Goal: Task Accomplishment & Management: Use online tool/utility

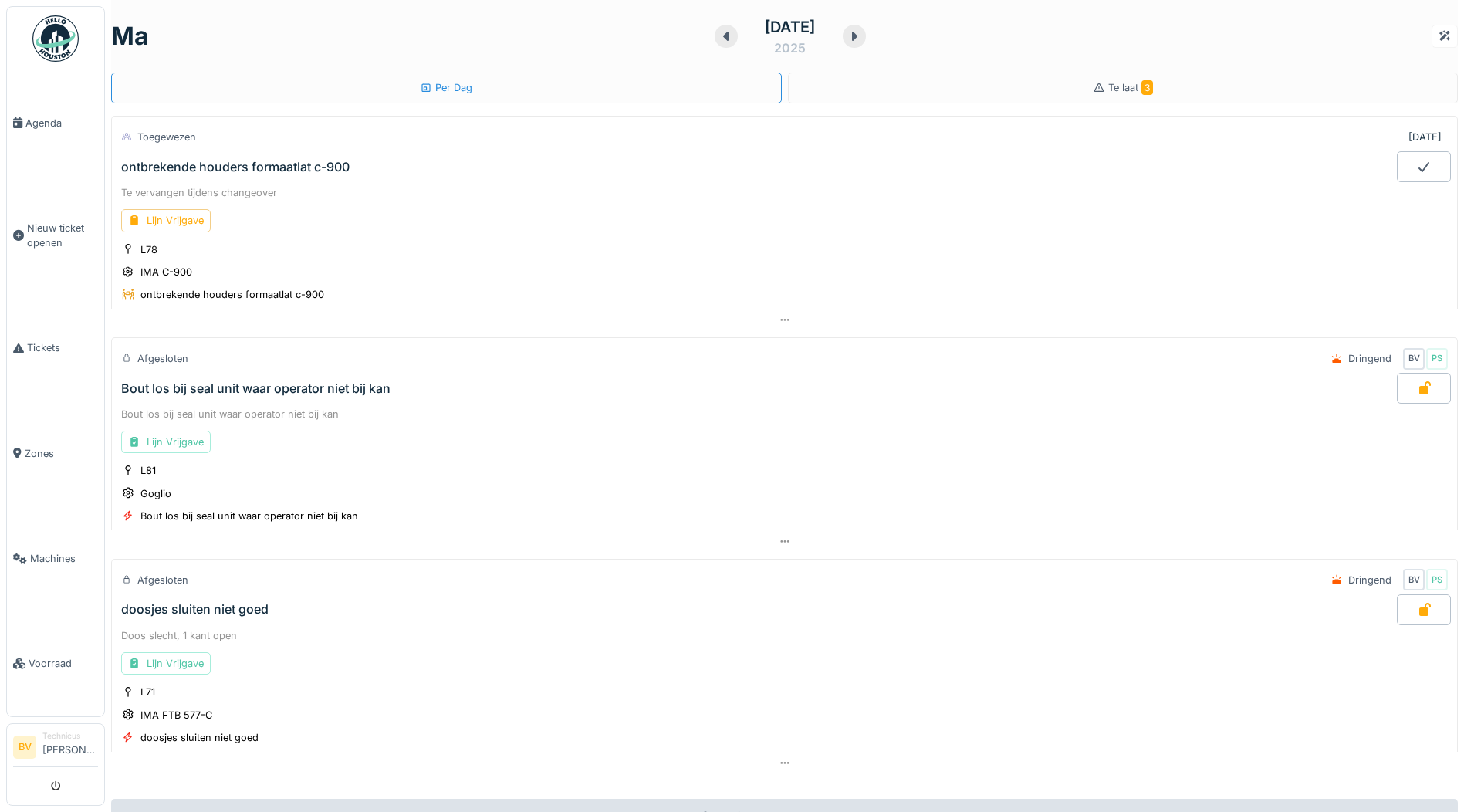
click at [64, 39] on img at bounding box center [55, 38] width 46 height 46
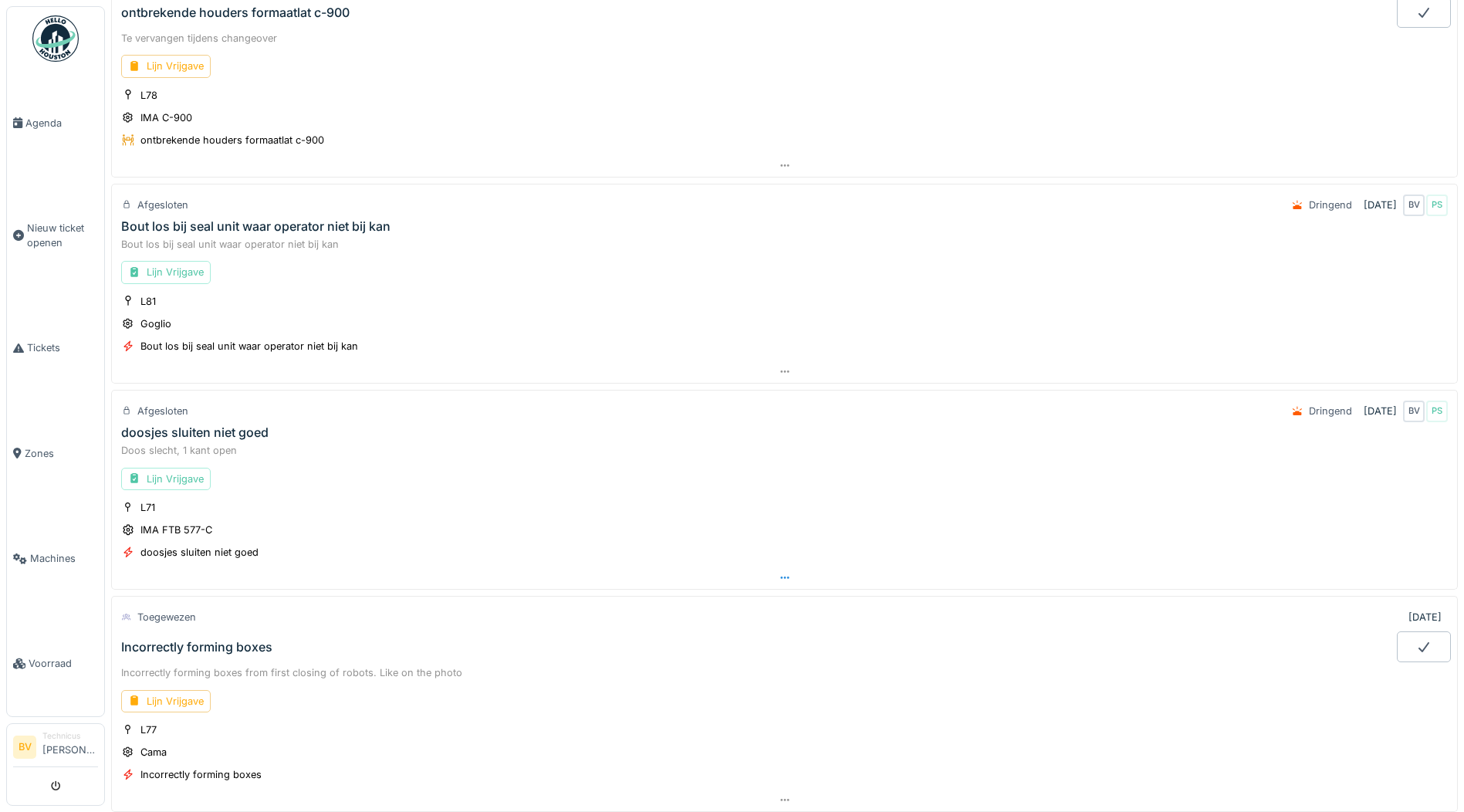
scroll to position [309, 0]
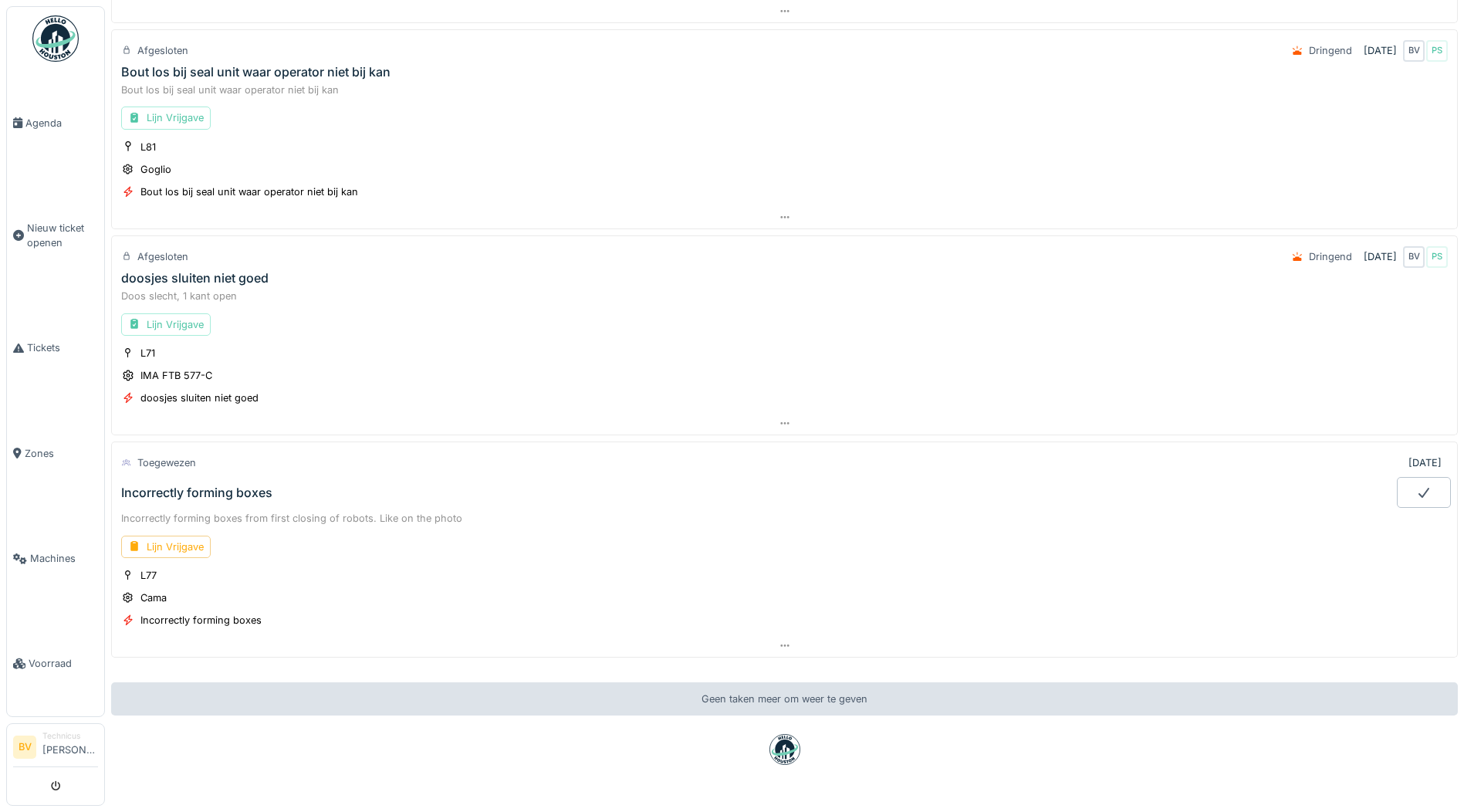
drag, startPoint x: 176, startPoint y: 549, endPoint x: 186, endPoint y: 550, distance: 10.0
click at [175, 549] on div "Lijn Vrijgave" at bounding box center [166, 547] width 89 height 23
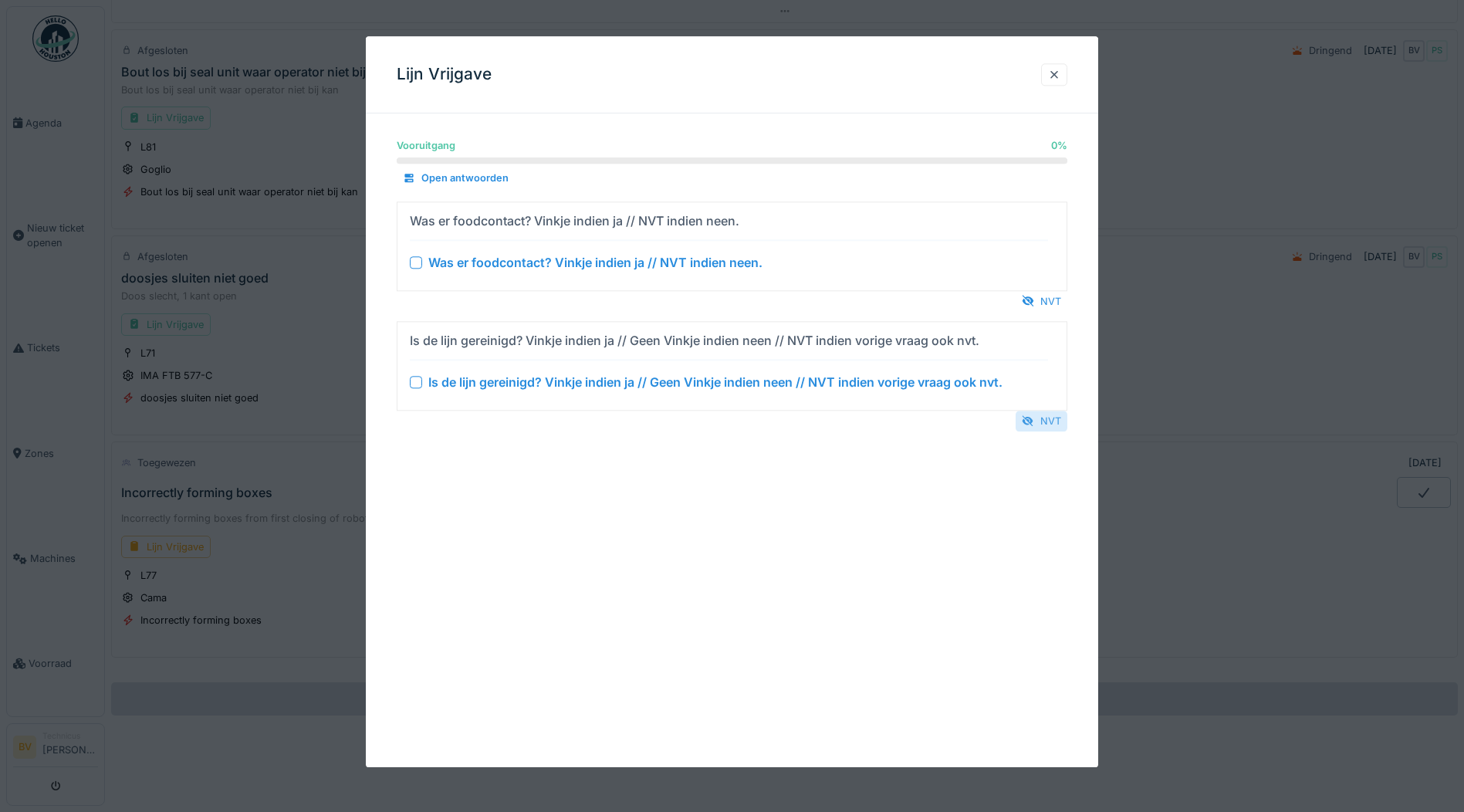
click at [1048, 431] on div "NVT" at bounding box center [1042, 420] width 52 height 21
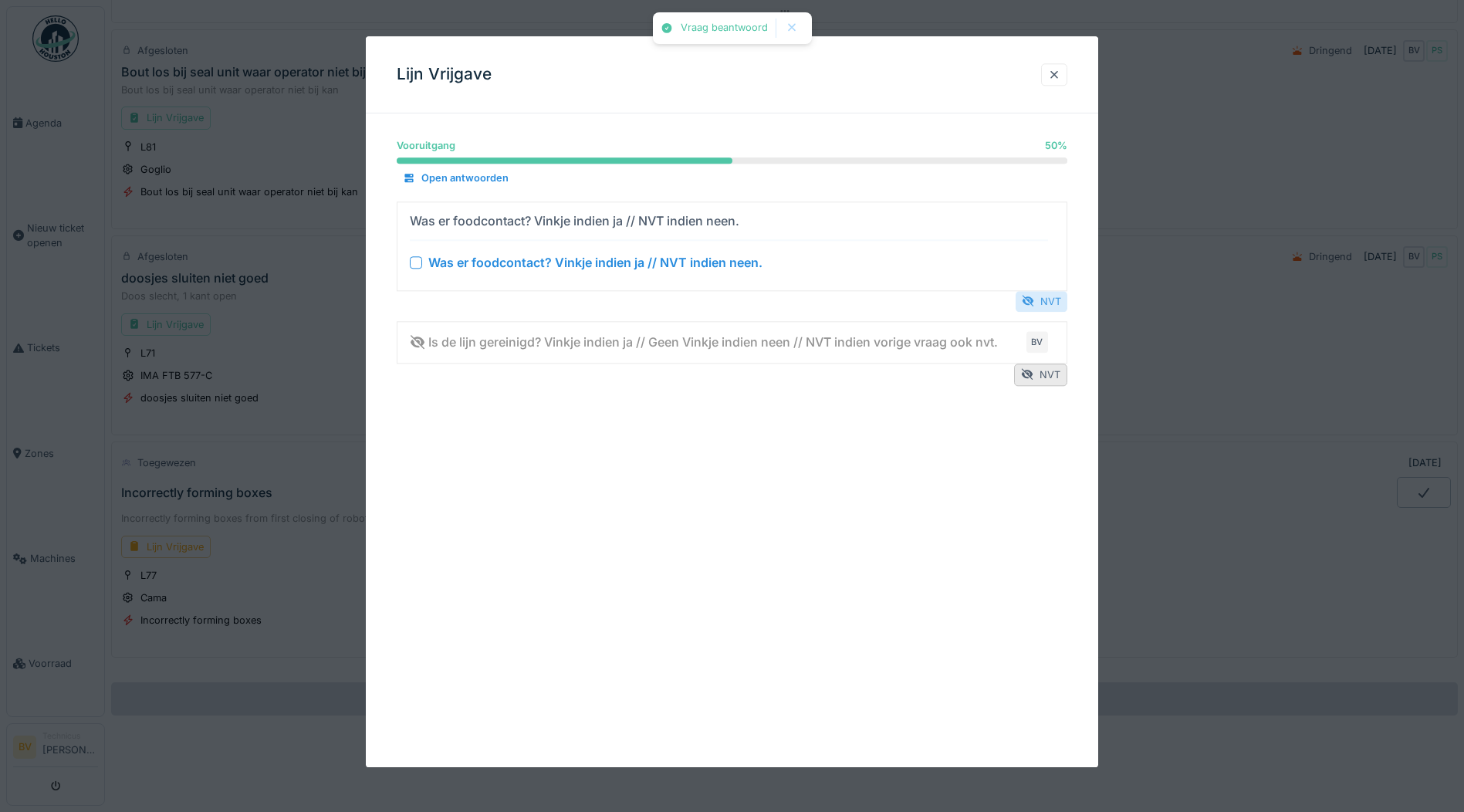
click at [1052, 294] on div "NVT" at bounding box center [1042, 301] width 52 height 21
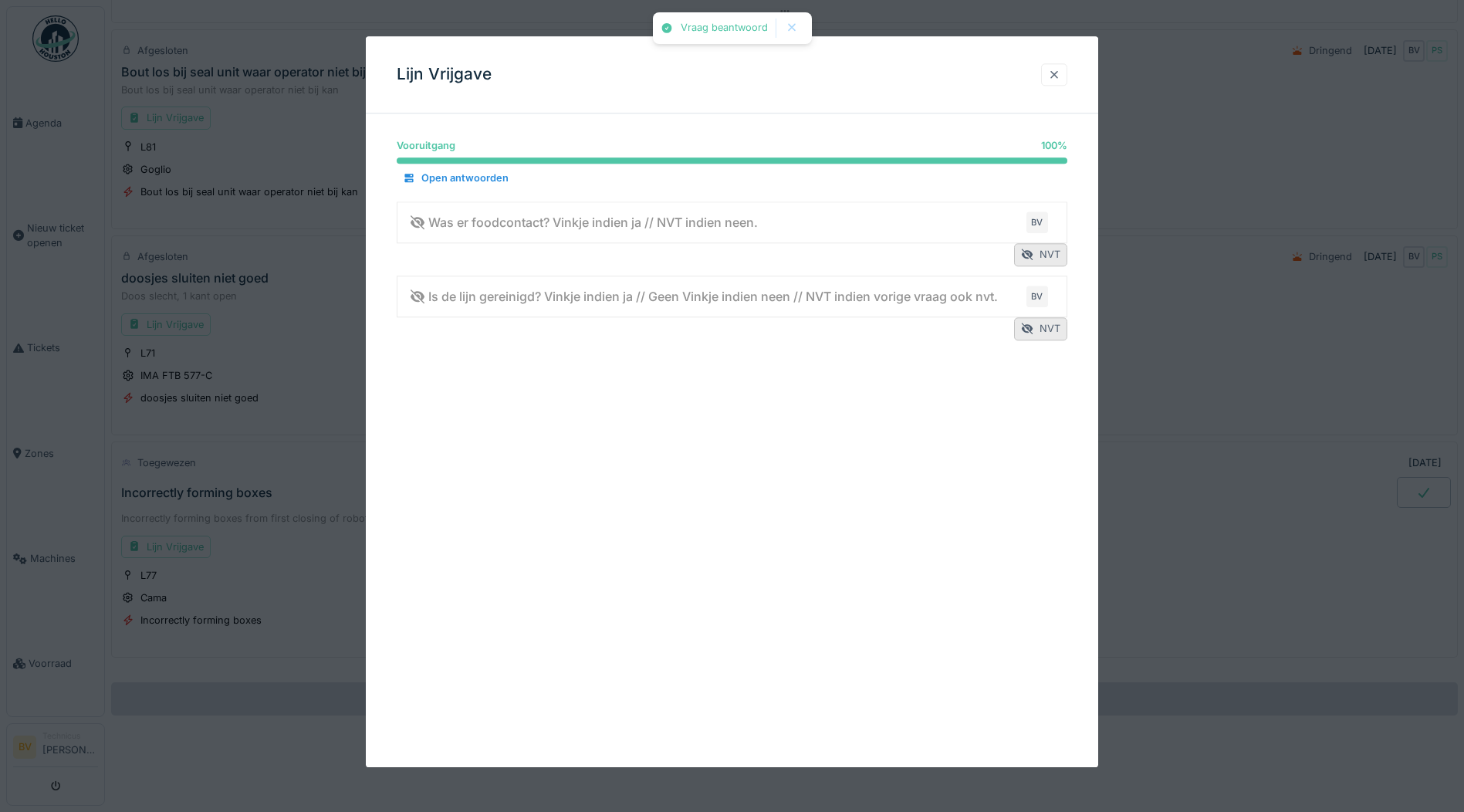
click at [1058, 71] on div at bounding box center [1054, 74] width 13 height 15
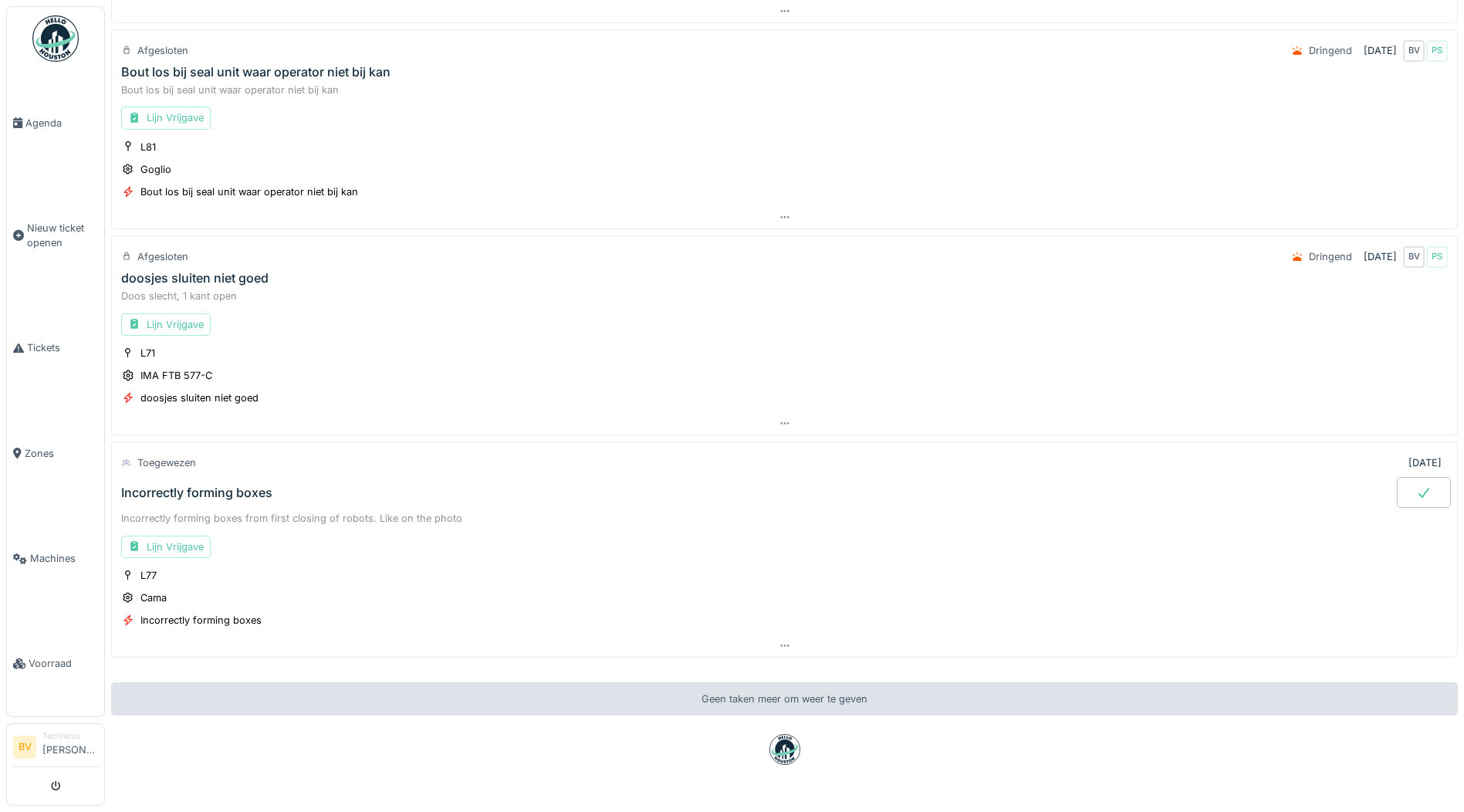
click at [1405, 485] on div at bounding box center [1424, 492] width 54 height 31
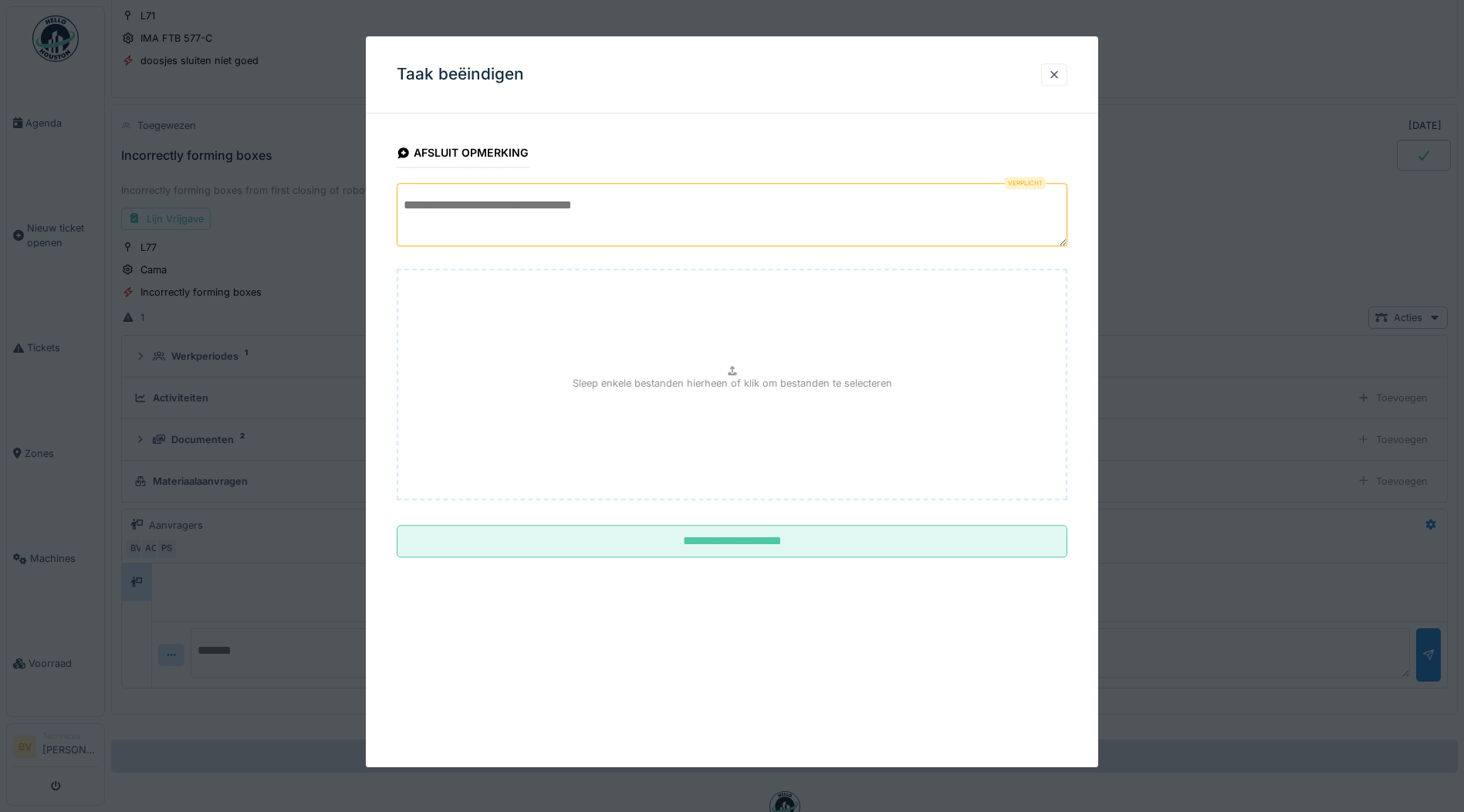
scroll to position [688, 0]
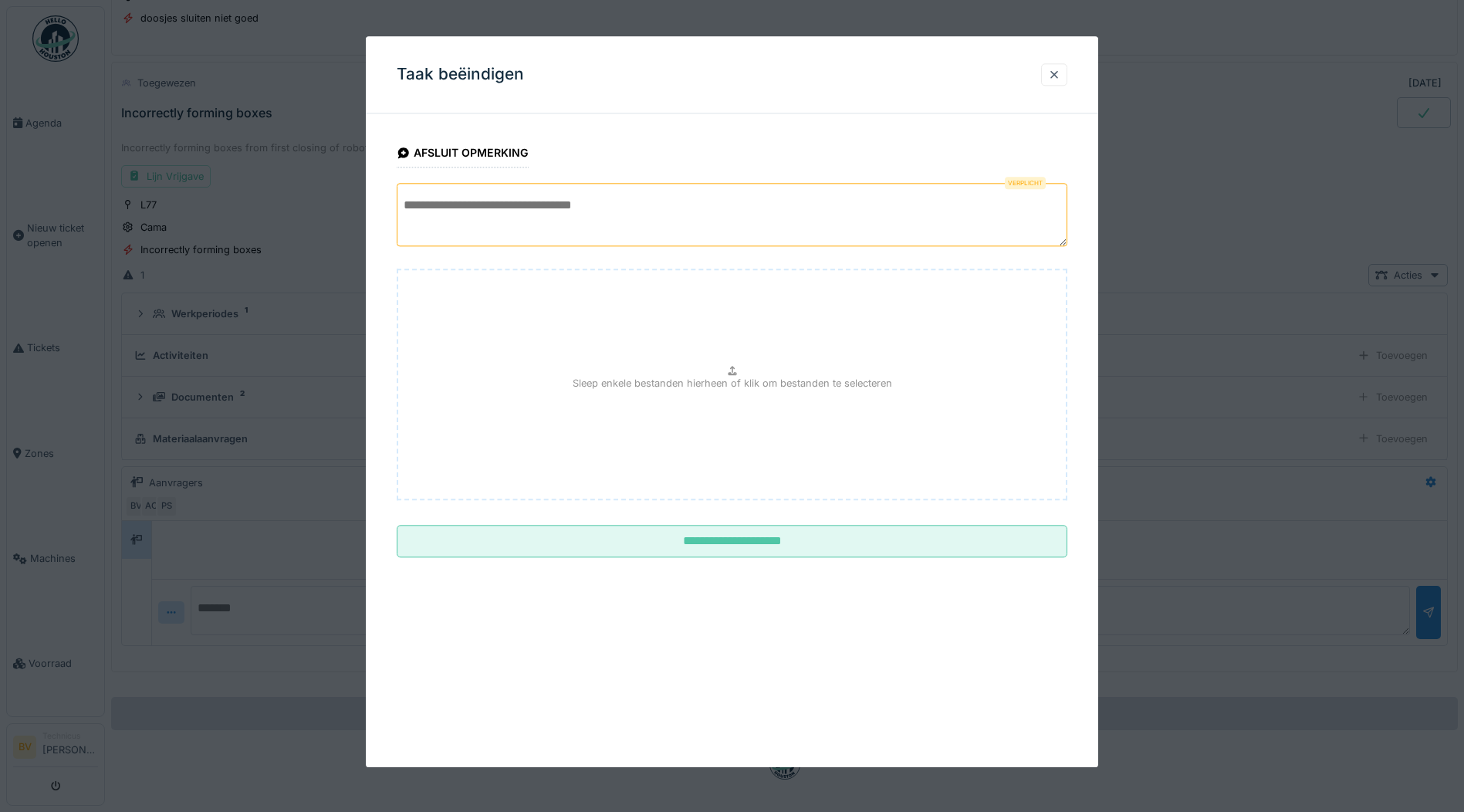
click at [558, 197] on textarea at bounding box center [732, 215] width 671 height 63
click at [501, 197] on textarea at bounding box center [732, 215] width 671 height 63
click at [540, 212] on textarea at bounding box center [732, 215] width 671 height 63
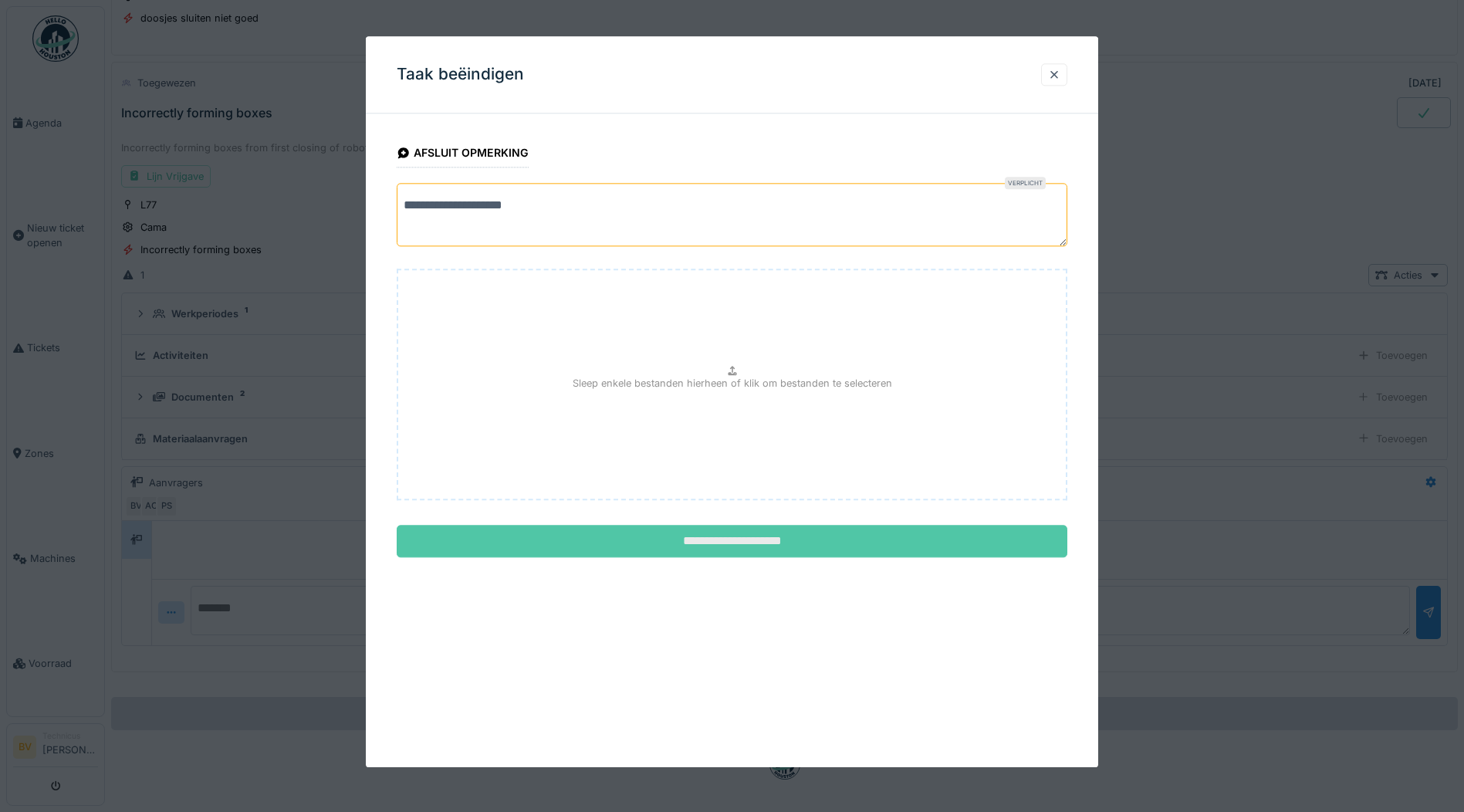
type textarea "**********"
click at [817, 544] on input "**********" at bounding box center [732, 541] width 671 height 32
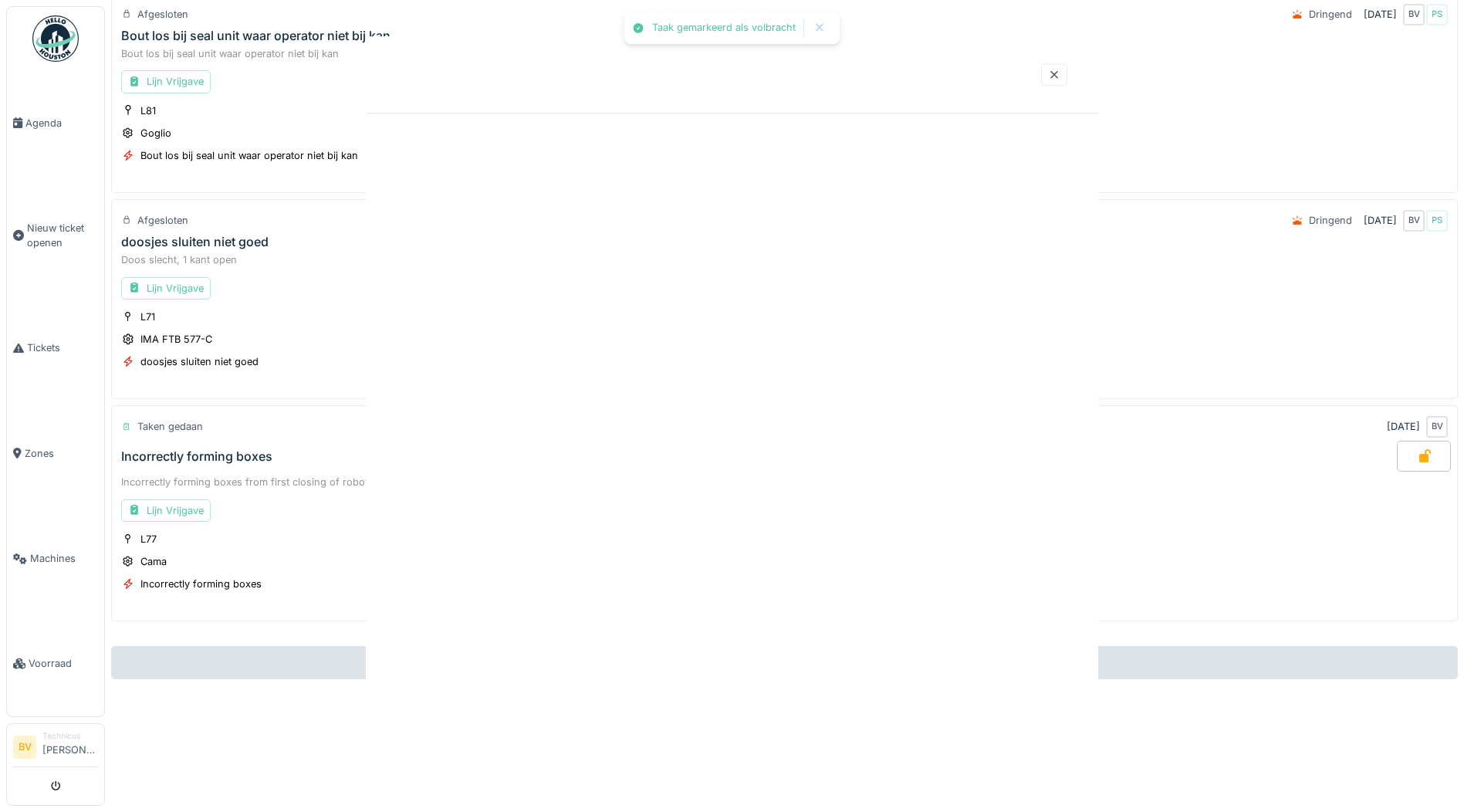
scroll to position [356, 0]
